Goal: Task Accomplishment & Management: Use online tool/utility

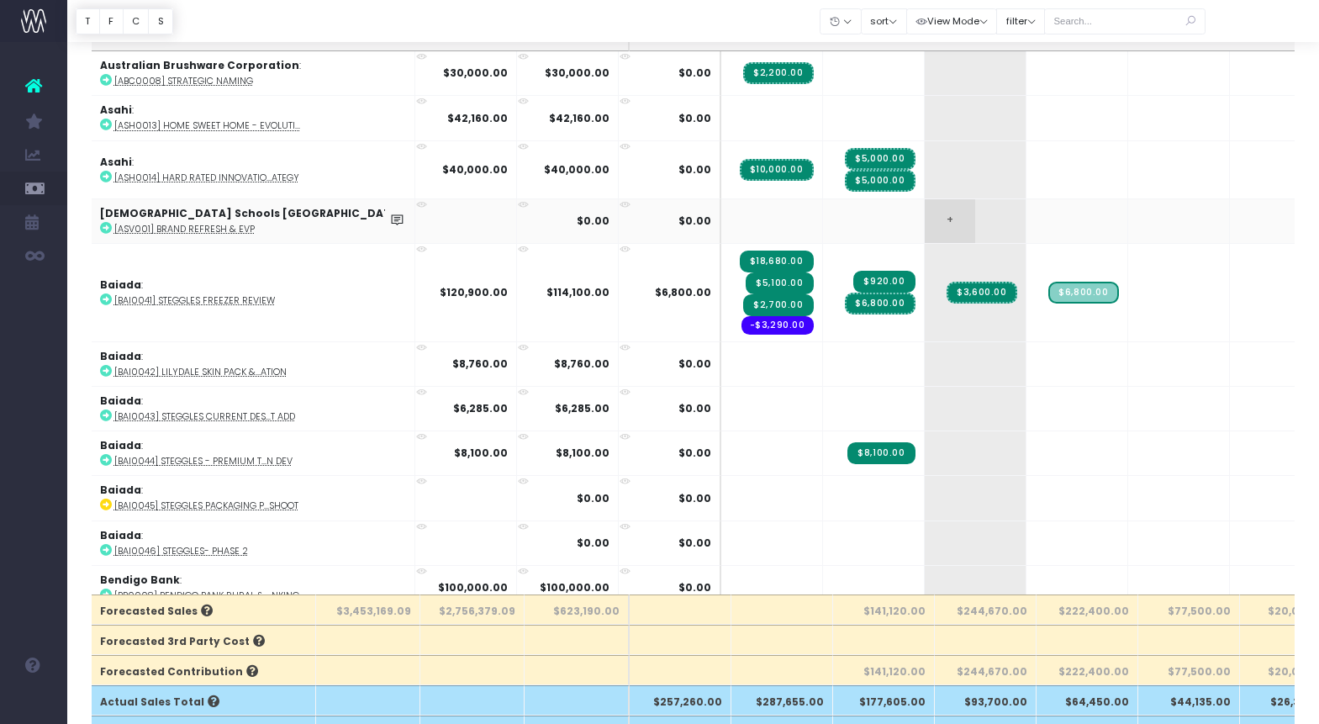
scroll to position [13, 0]
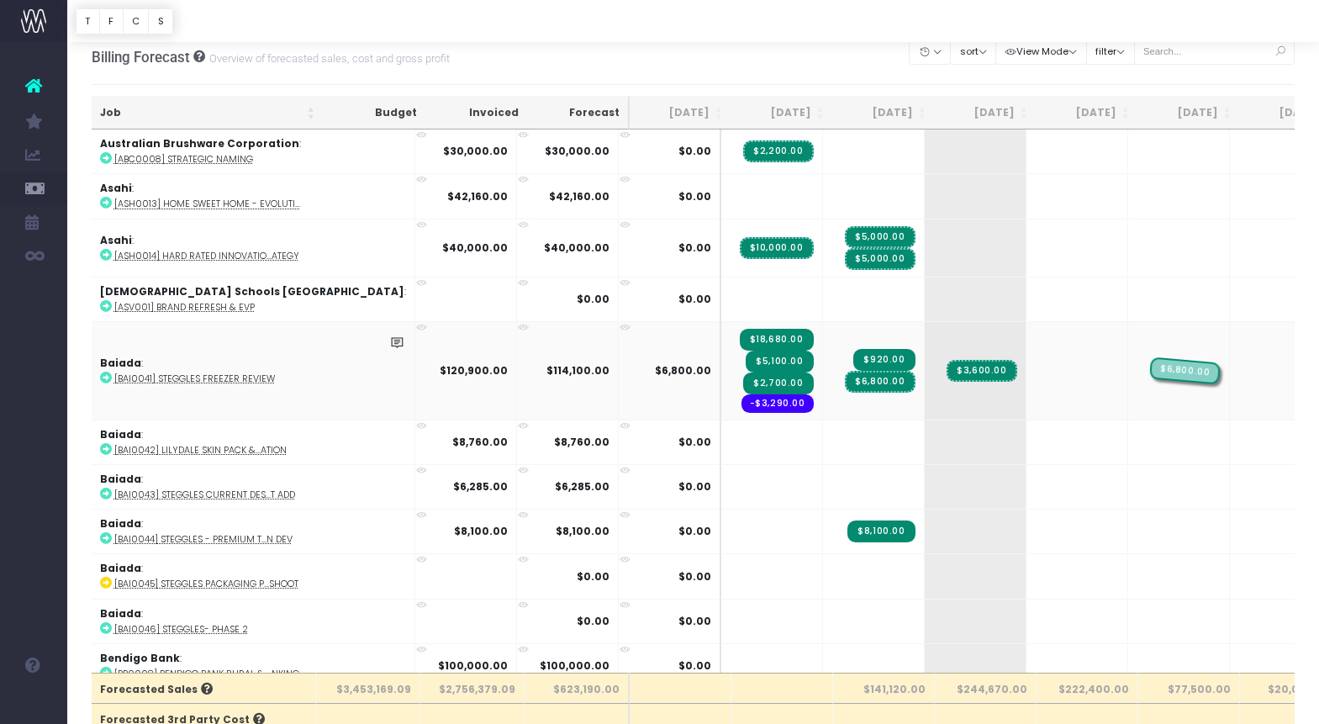
drag, startPoint x: 994, startPoint y: 368, endPoint x: 1057, endPoint y: 369, distance: 63.0
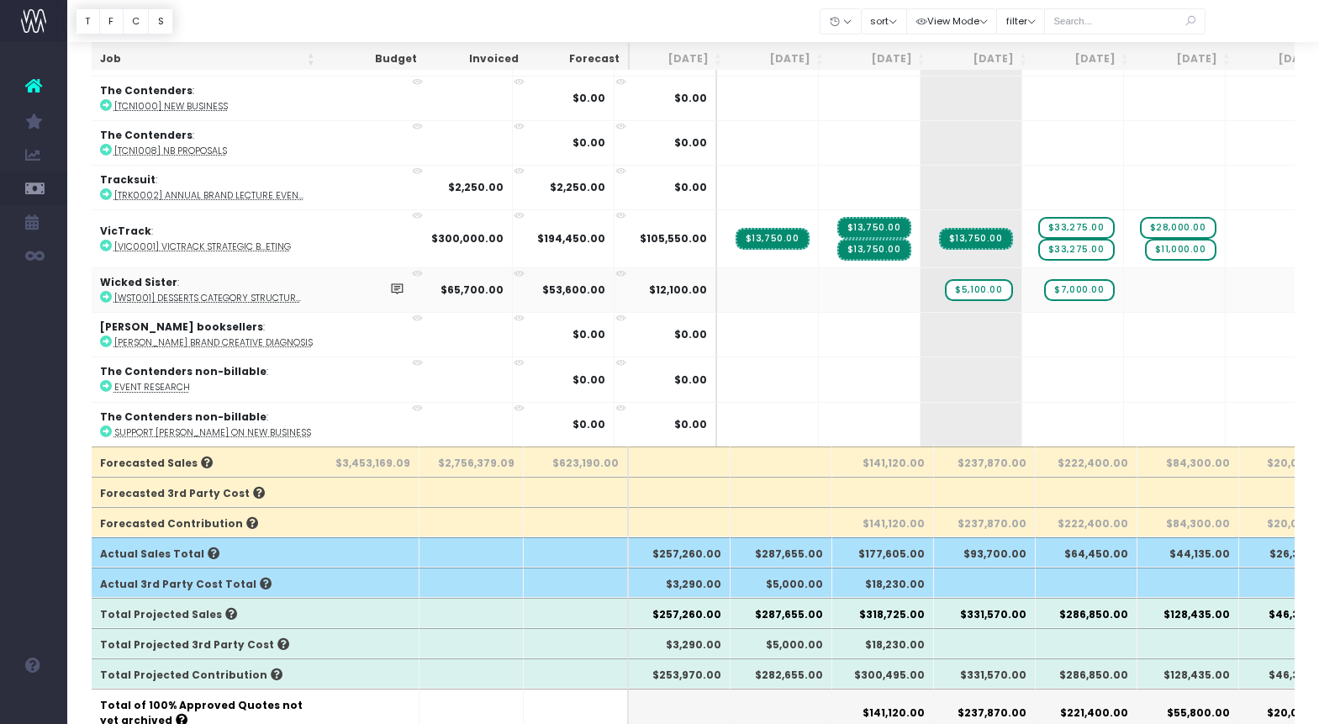
scroll to position [0, 5]
drag, startPoint x: 894, startPoint y: 288, endPoint x: 923, endPoint y: 293, distance: 29.0
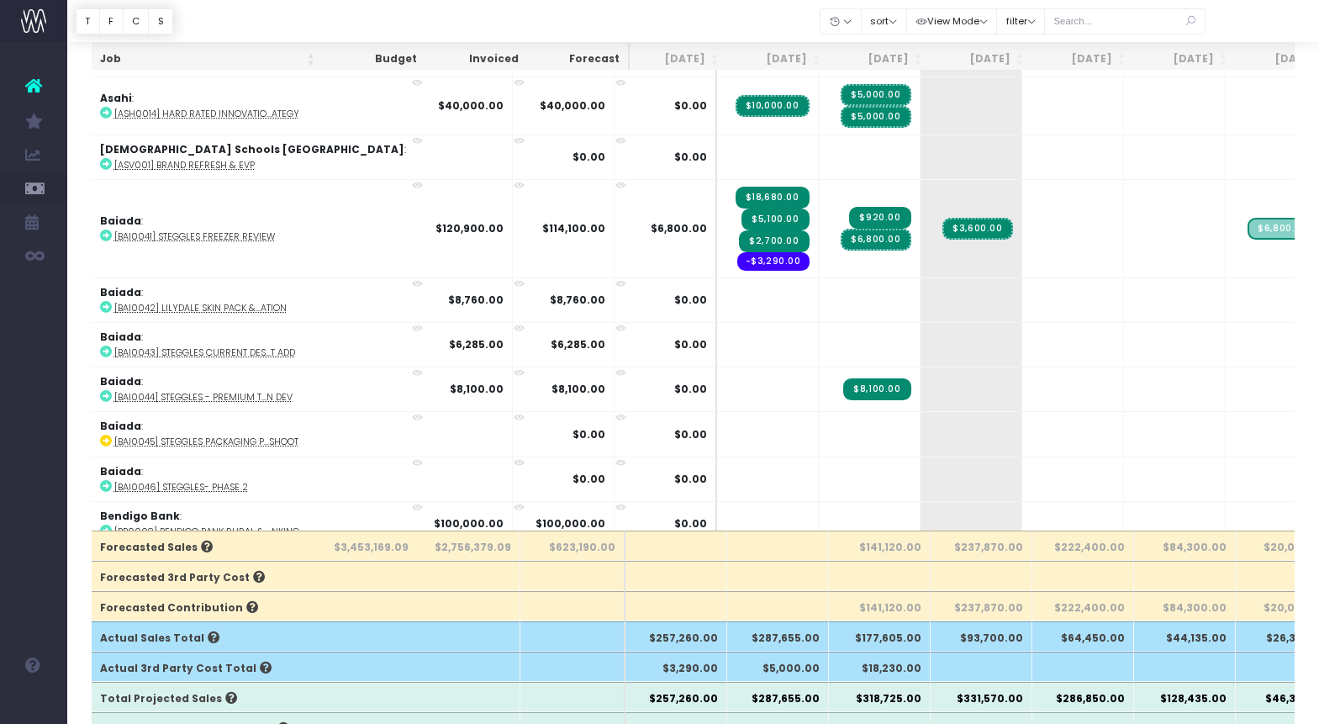
scroll to position [150, 0]
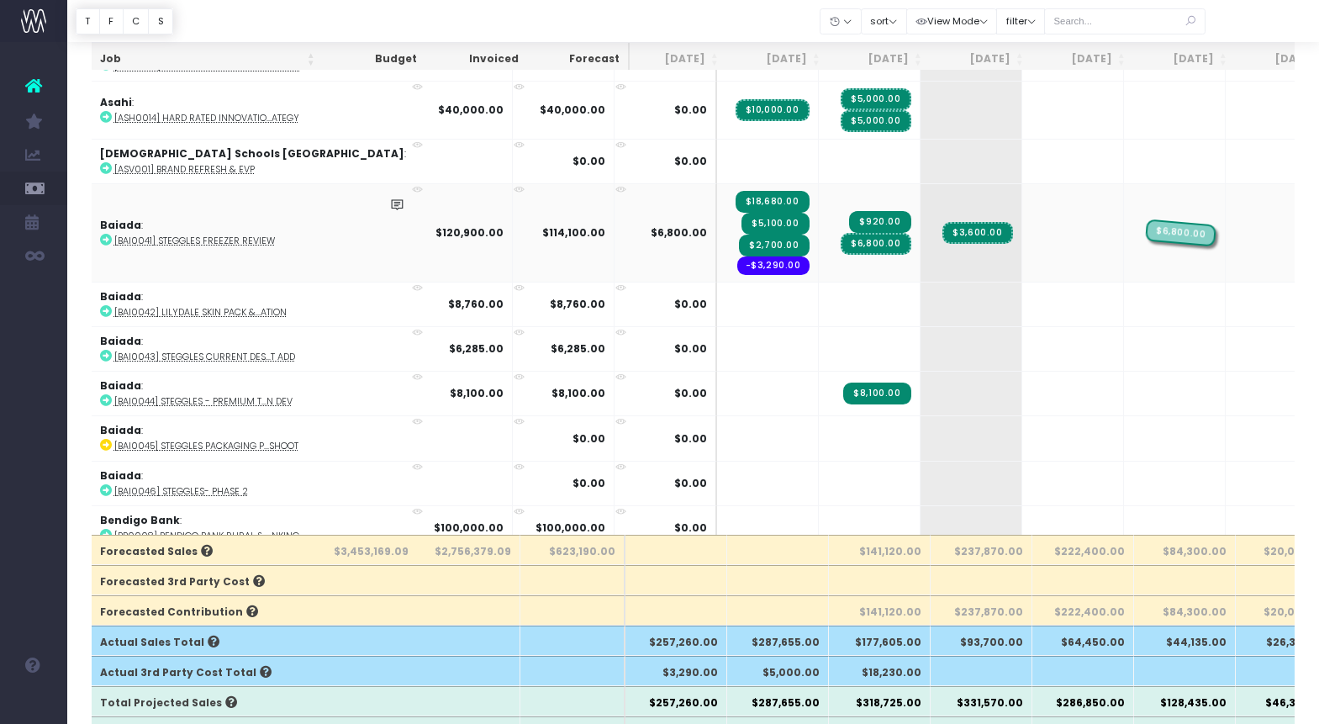
drag, startPoint x: 1195, startPoint y: 232, endPoint x: 1099, endPoint y: 235, distance: 95.9
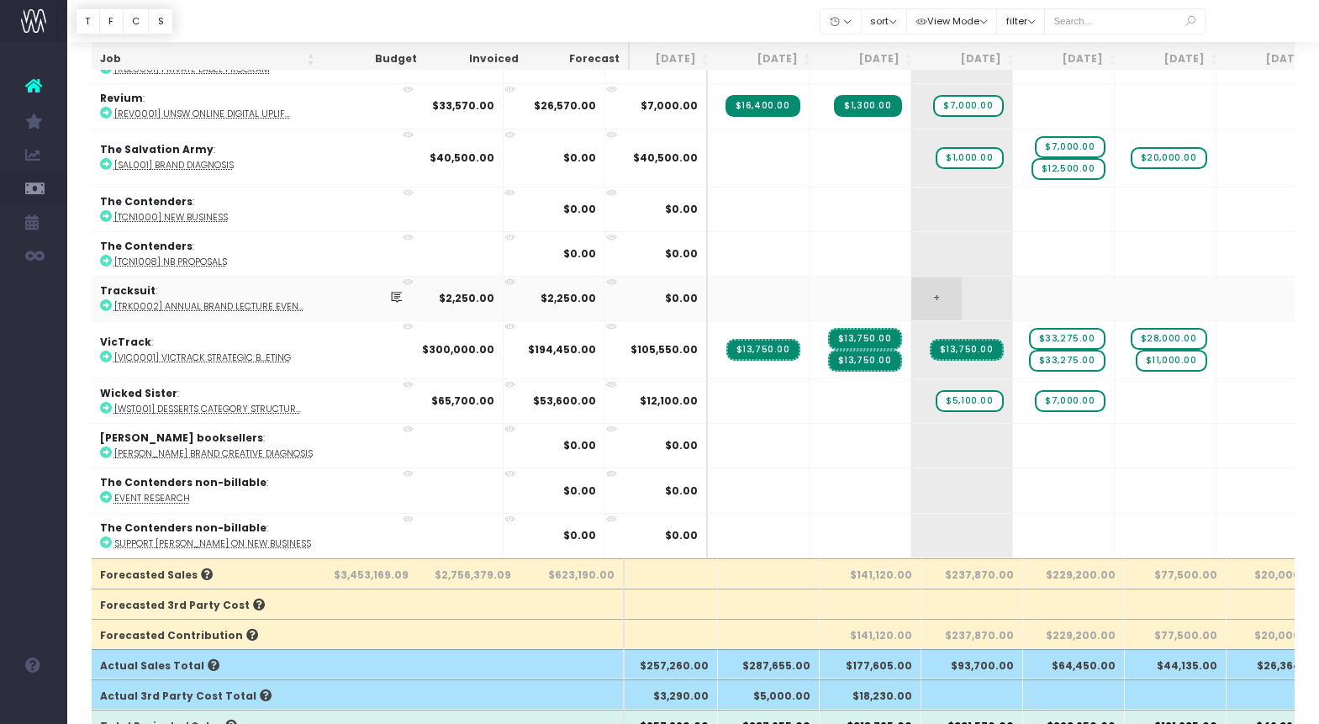
scroll to position [129, 0]
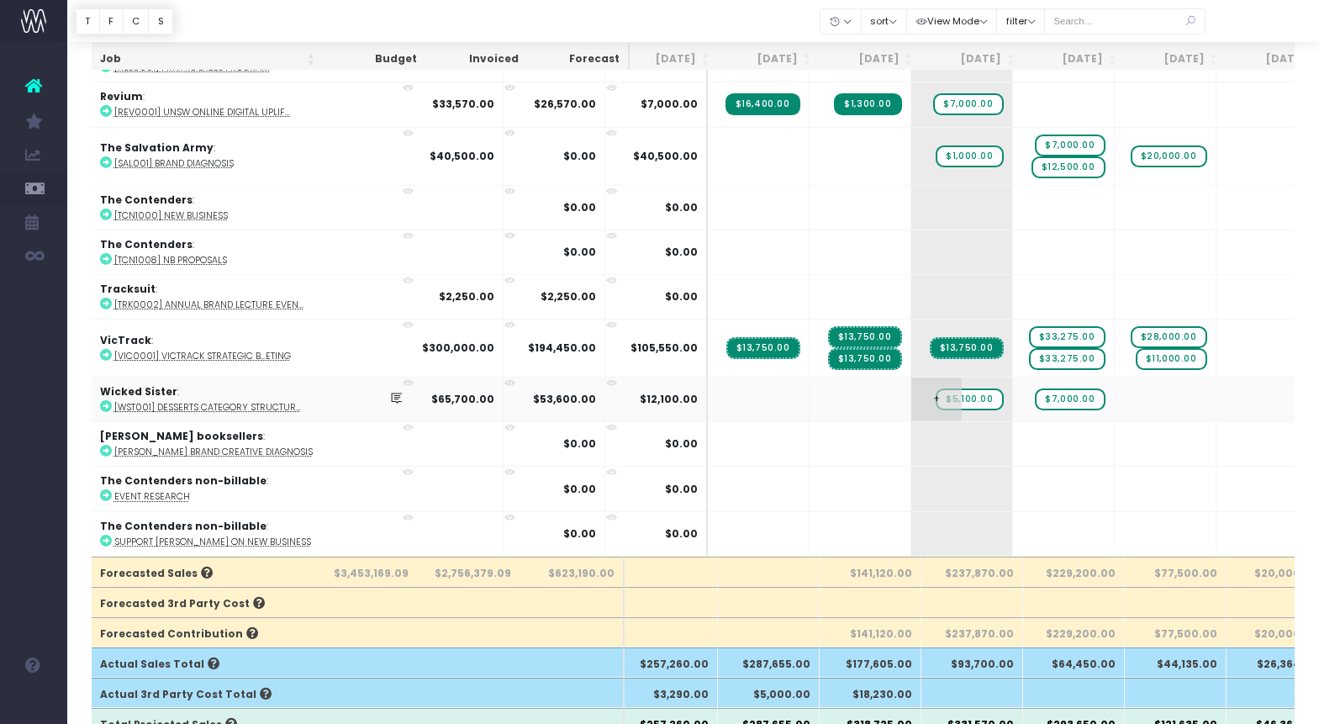
click at [911, 394] on span "+" at bounding box center [936, 399] width 50 height 44
click at [911, 393] on span "+" at bounding box center [936, 399] width 50 height 44
type input "3100"
click at [983, 397] on body "Oh my... this is bad. wayahead wasn't able to load this page. Please contact su…" at bounding box center [659, 233] width 1319 height 724
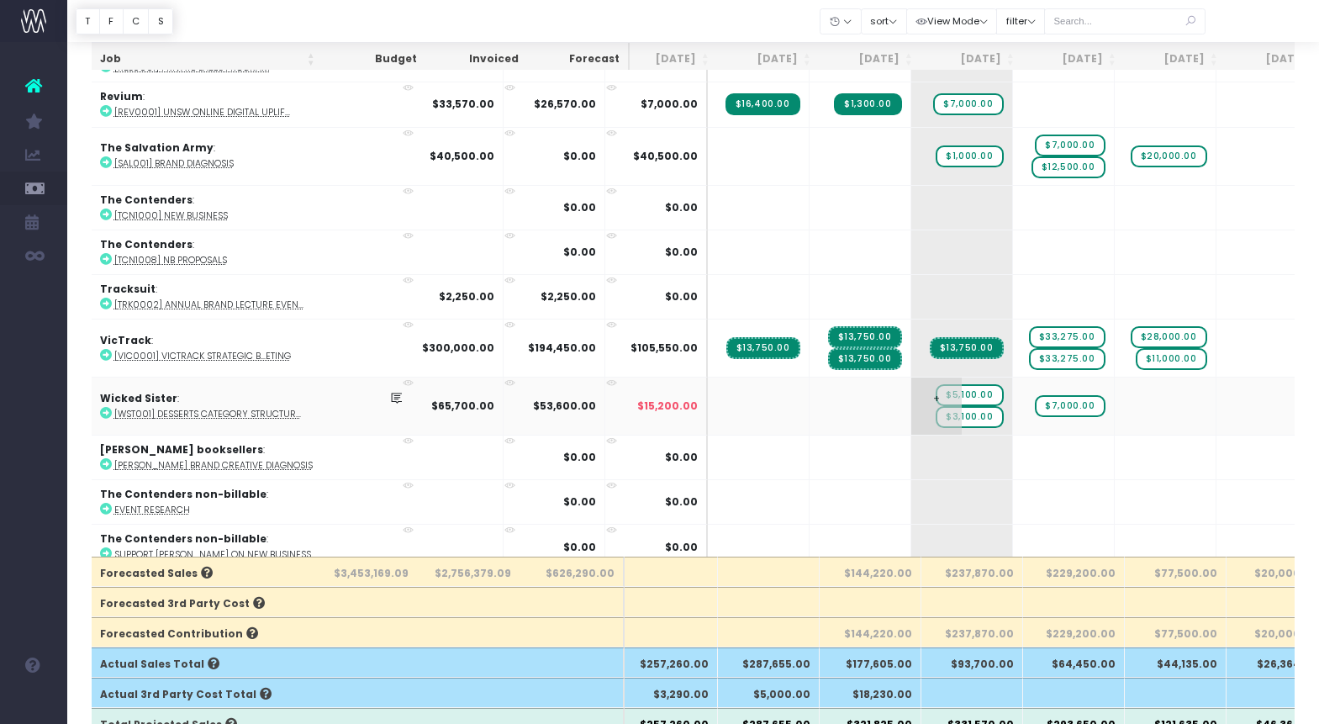
click at [936, 394] on span "$5,100.00" at bounding box center [969, 395] width 67 height 22
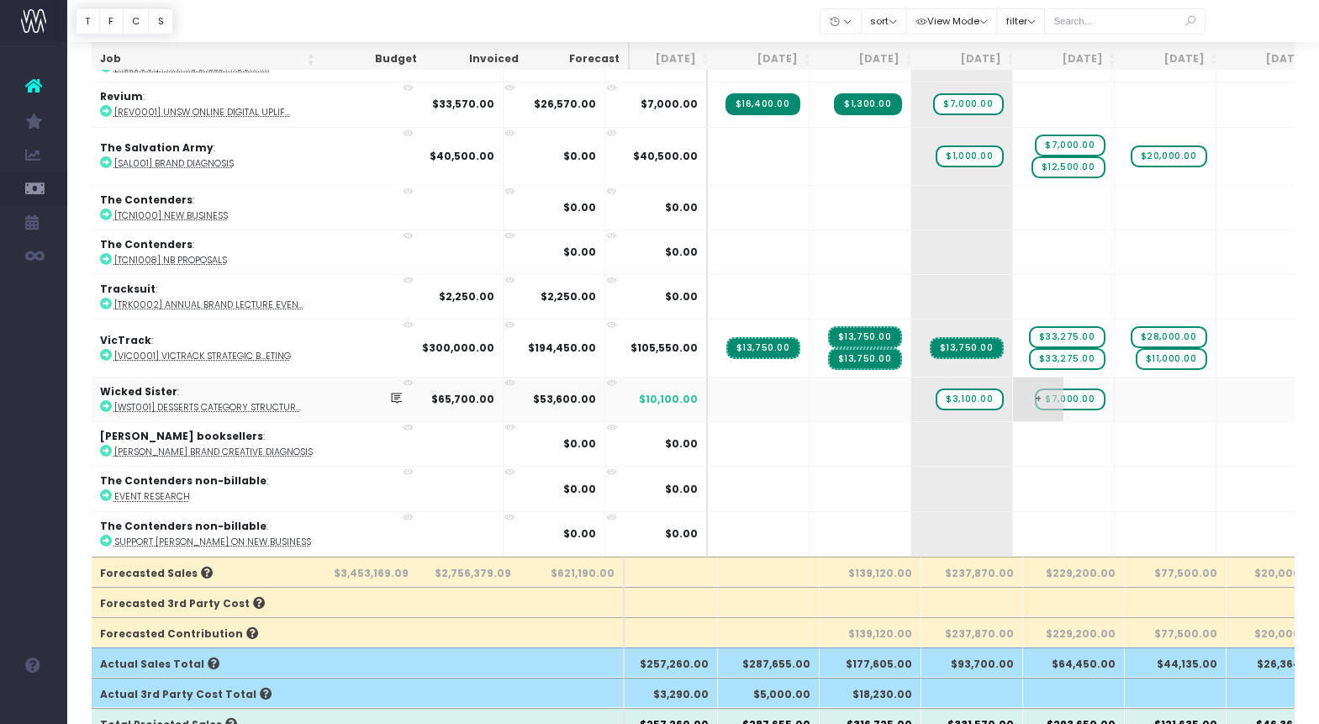
click at [1035, 397] on span "$7,000.00" at bounding box center [1070, 399] width 70 height 22
click at [1021, 403] on input "7000" at bounding box center [1063, 401] width 84 height 34
type input "9000"
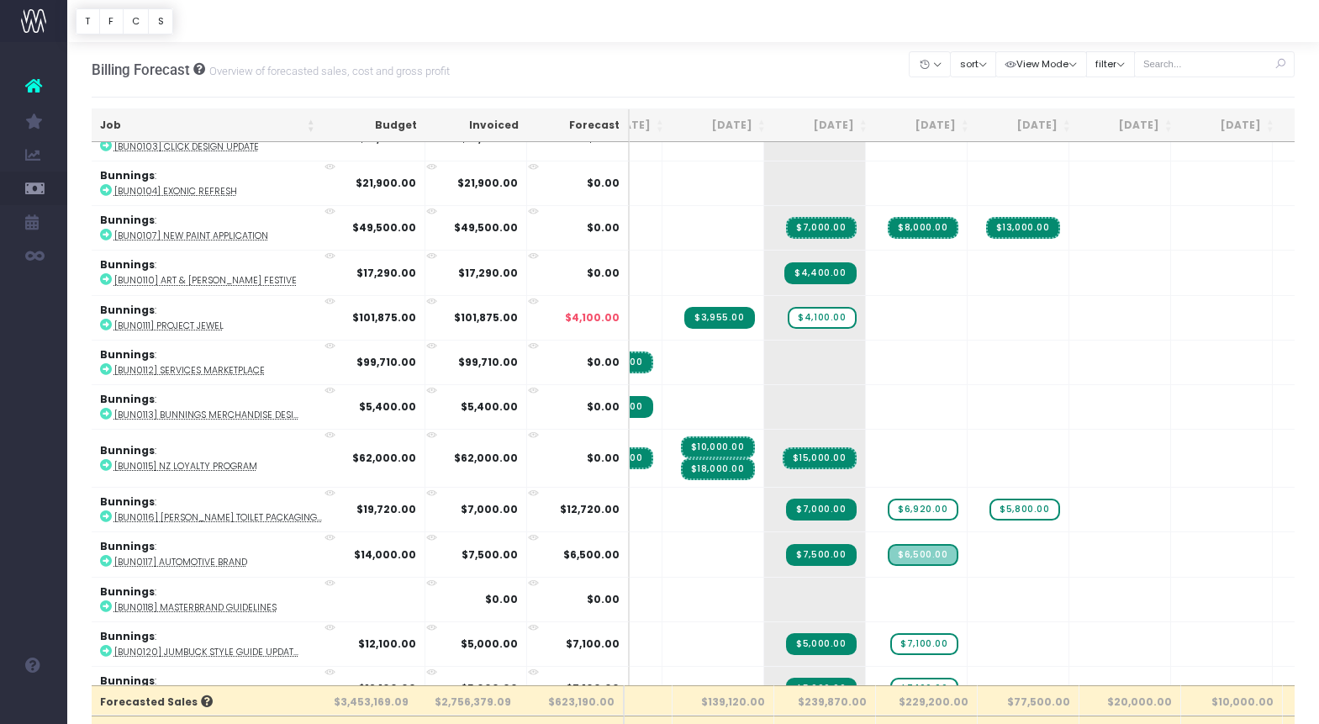
scroll to position [874, 161]
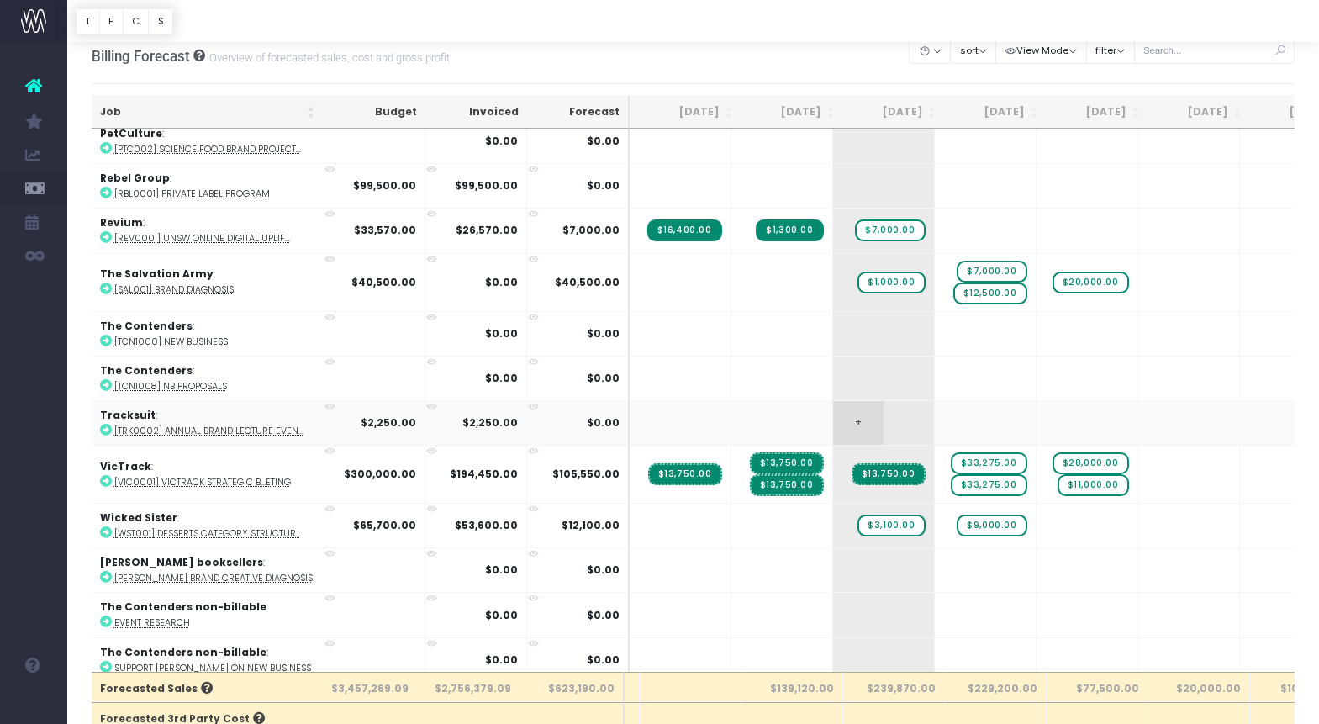
scroll to position [14, 0]
click at [857, 514] on span "$3,100.00" at bounding box center [890, 525] width 67 height 22
click at [957, 515] on span "$9,000.00" at bounding box center [992, 525] width 70 height 22
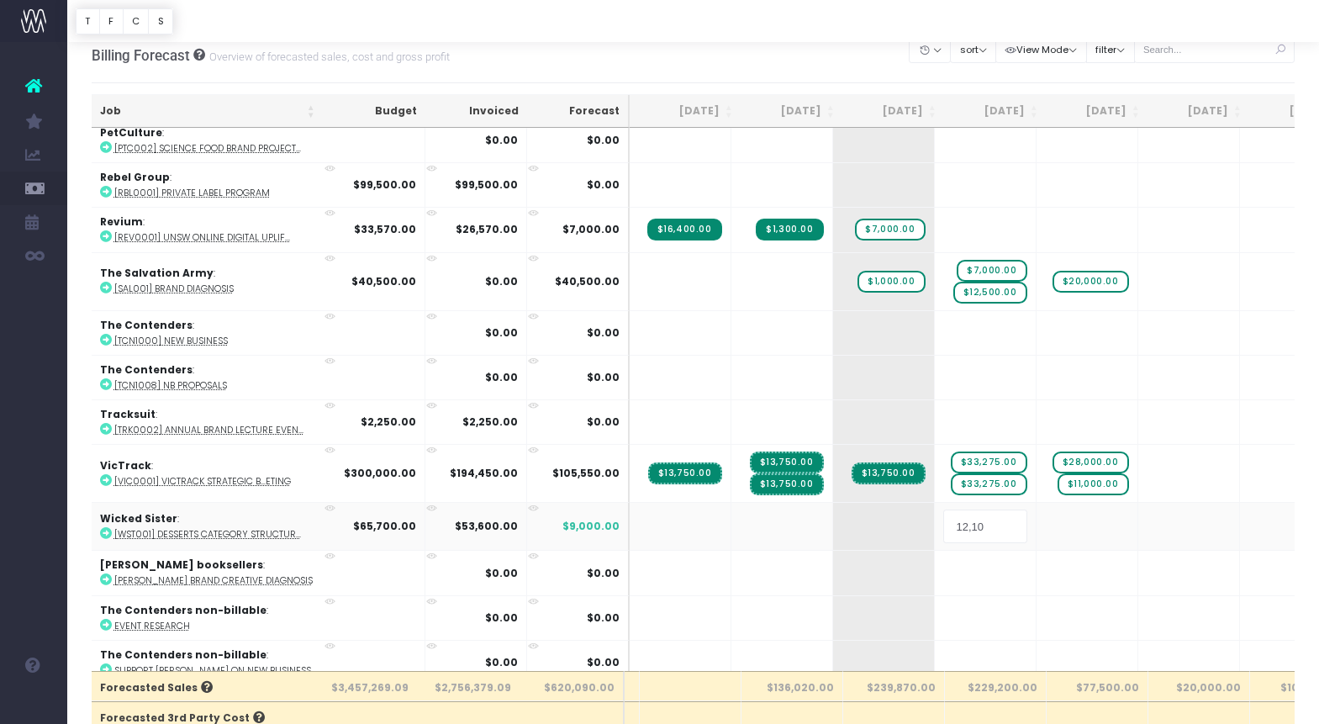
type input "12,100"
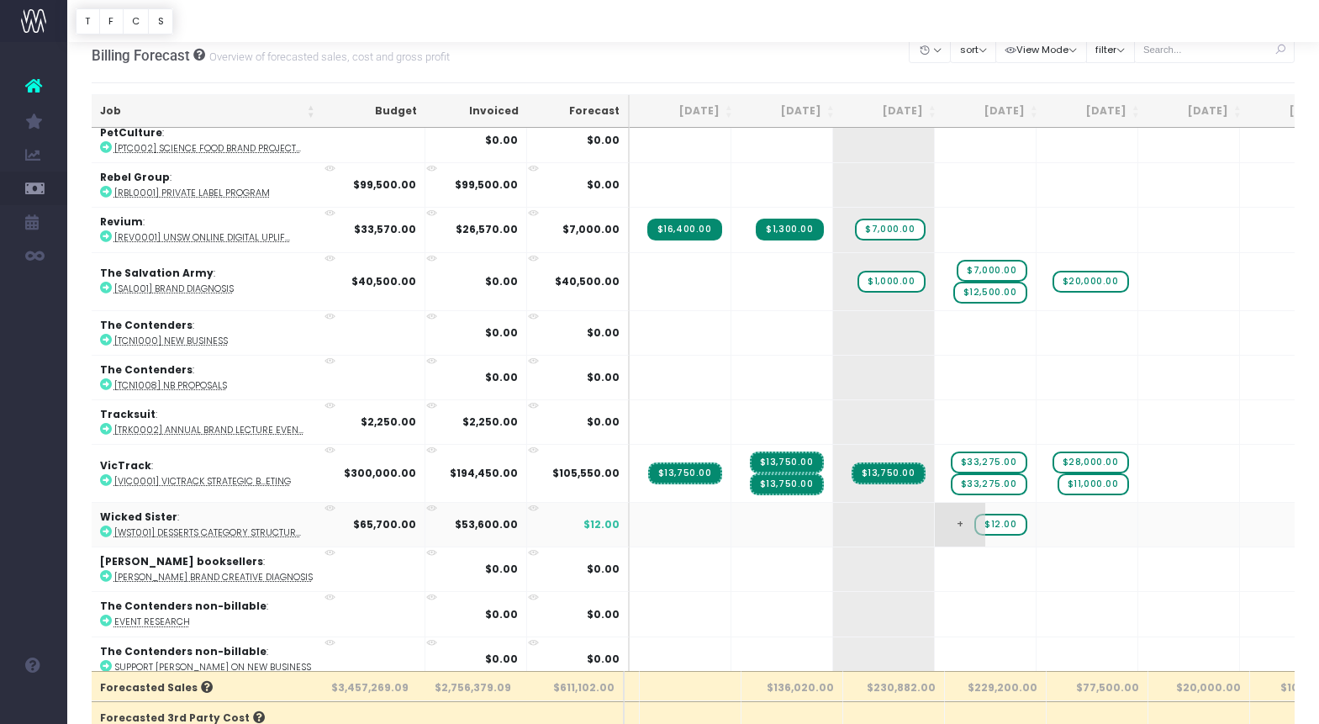
click at [974, 514] on span "$12.00" at bounding box center [1000, 525] width 53 height 22
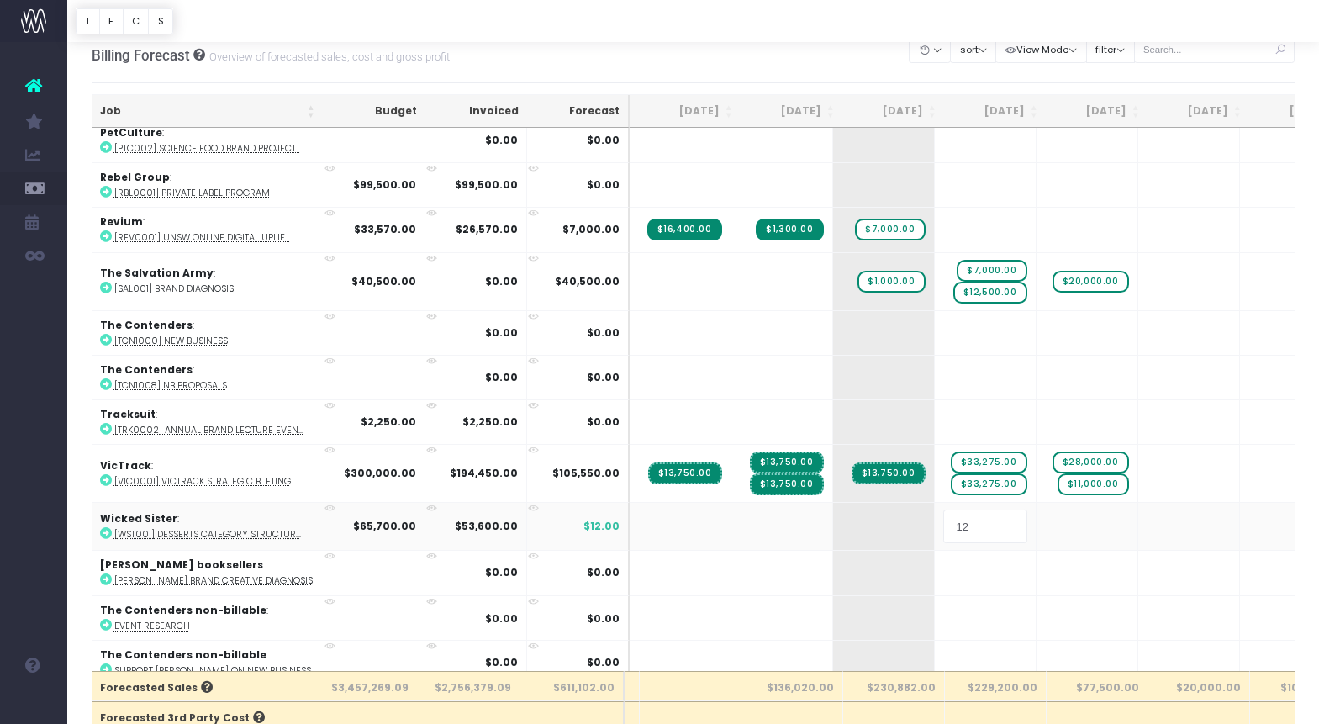
click at [943, 514] on input "12" at bounding box center [985, 526] width 84 height 34
type input "12100"
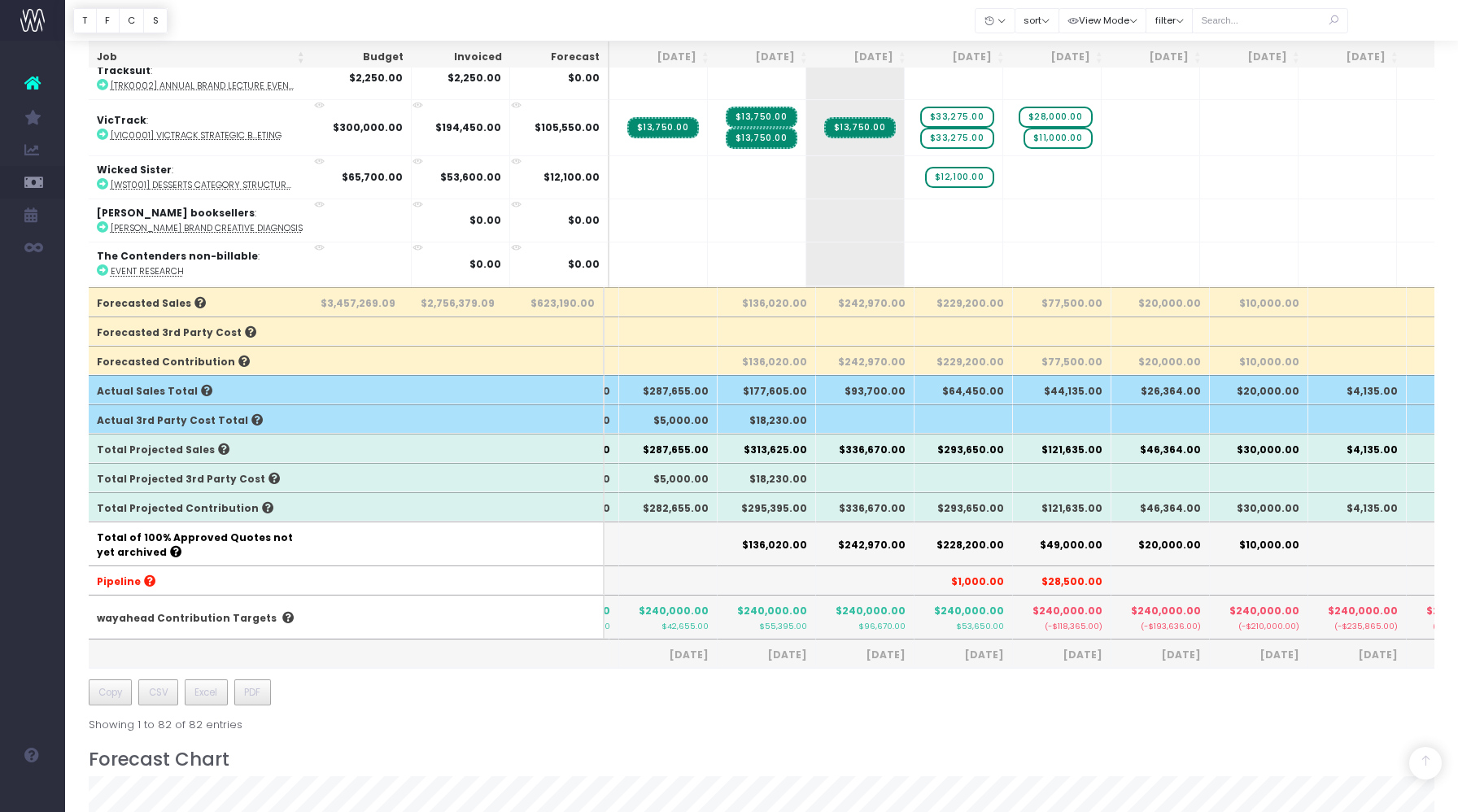
scroll to position [462, 0]
